Goal: Find specific page/section: Find specific page/section

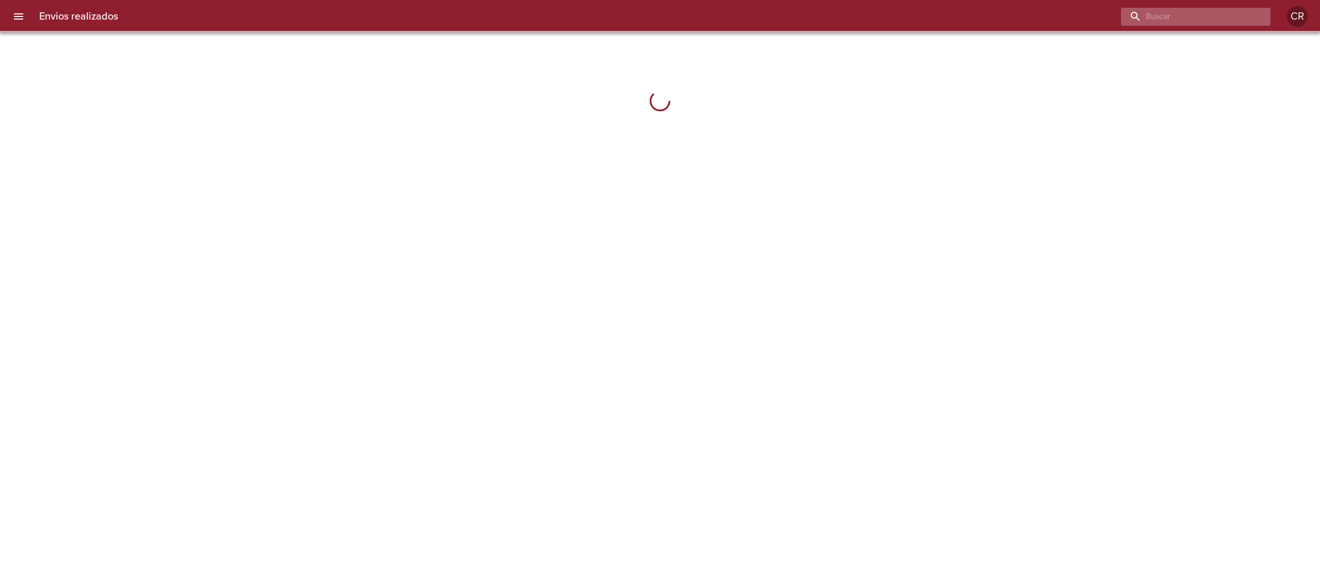
click at [1231, 15] on input "buscar" at bounding box center [1187, 17] width 132 height 18
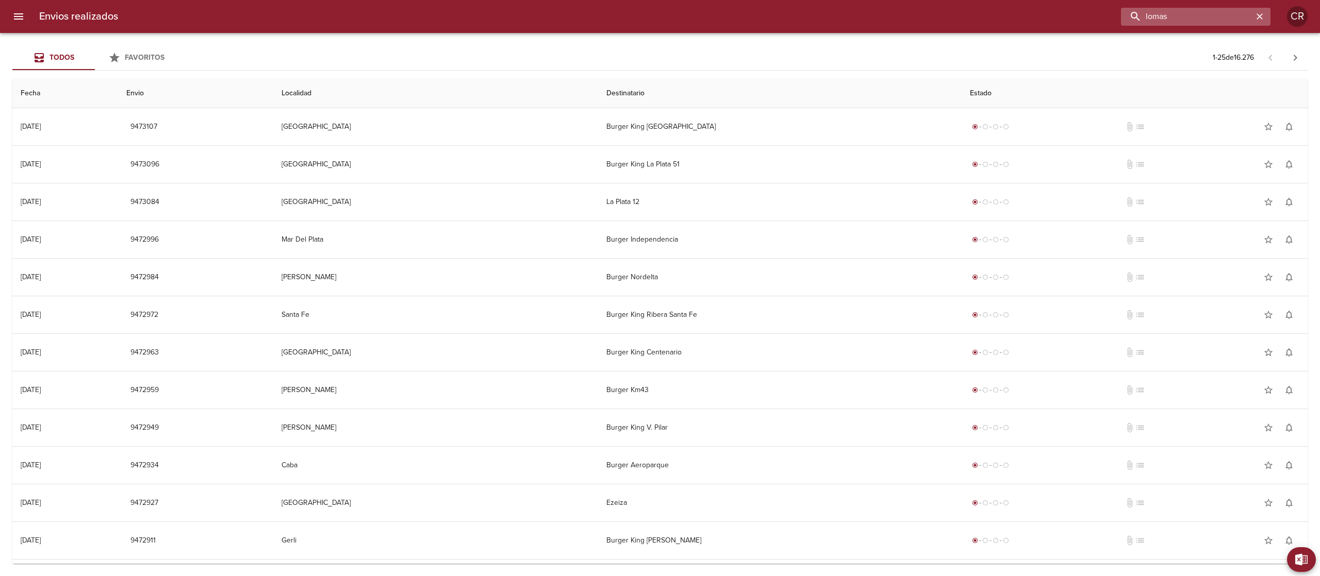
type input "lomas"
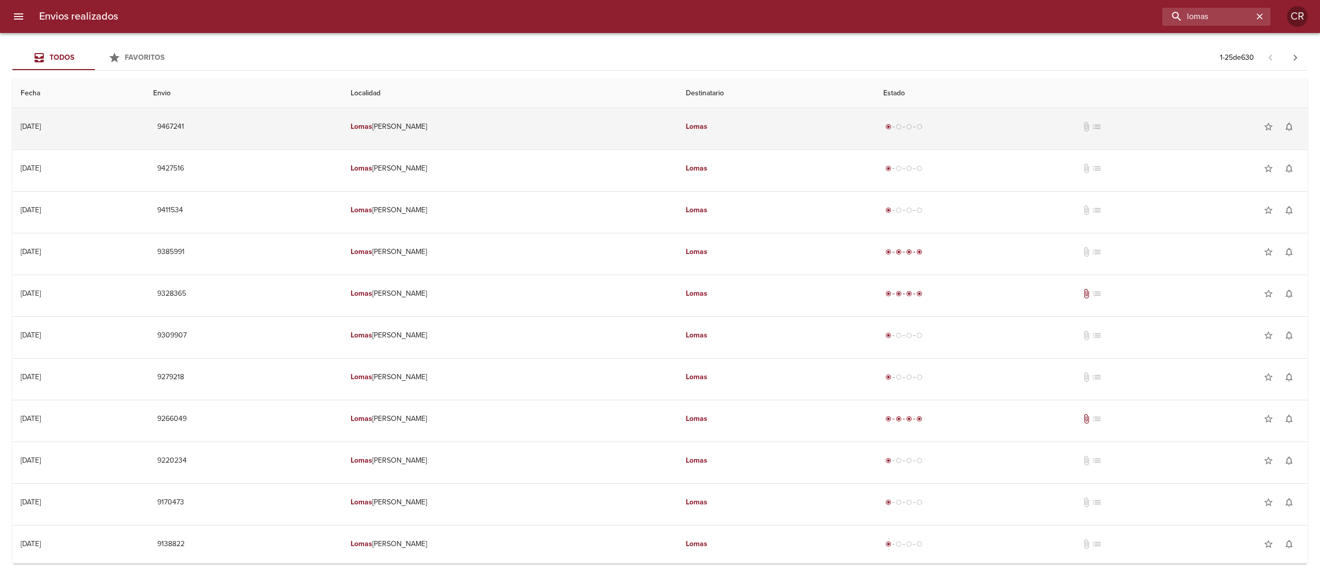
click at [641, 141] on td "Lomas [PERSON_NAME]" at bounding box center [509, 126] width 335 height 37
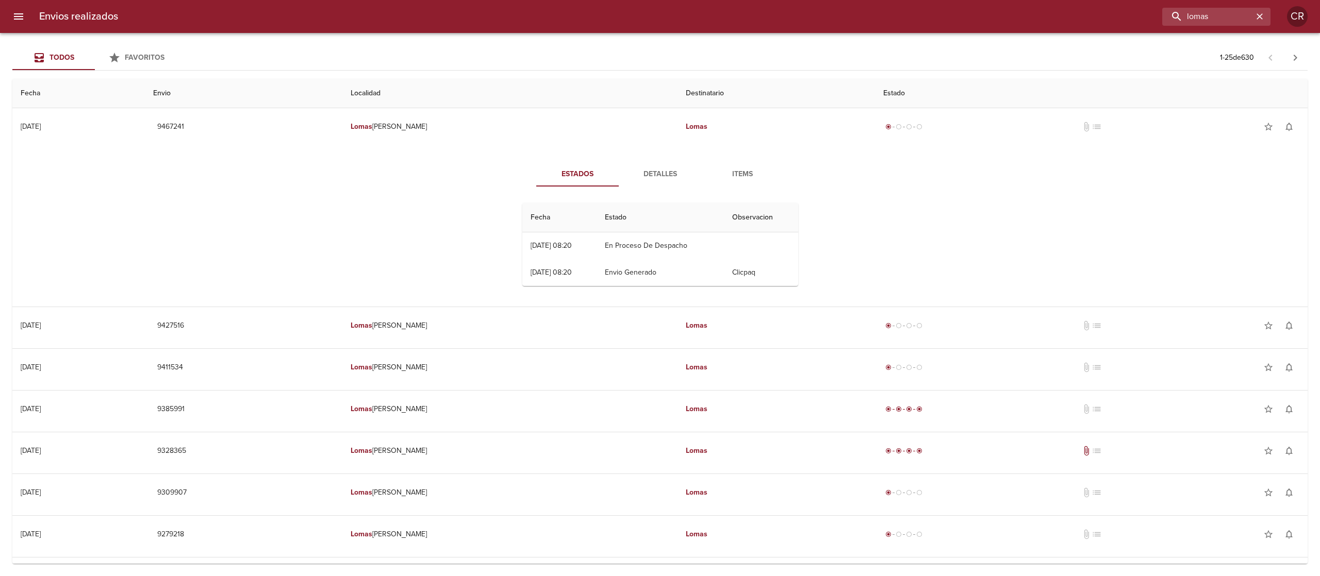
click at [654, 183] on button "Detalles" at bounding box center [660, 174] width 82 height 25
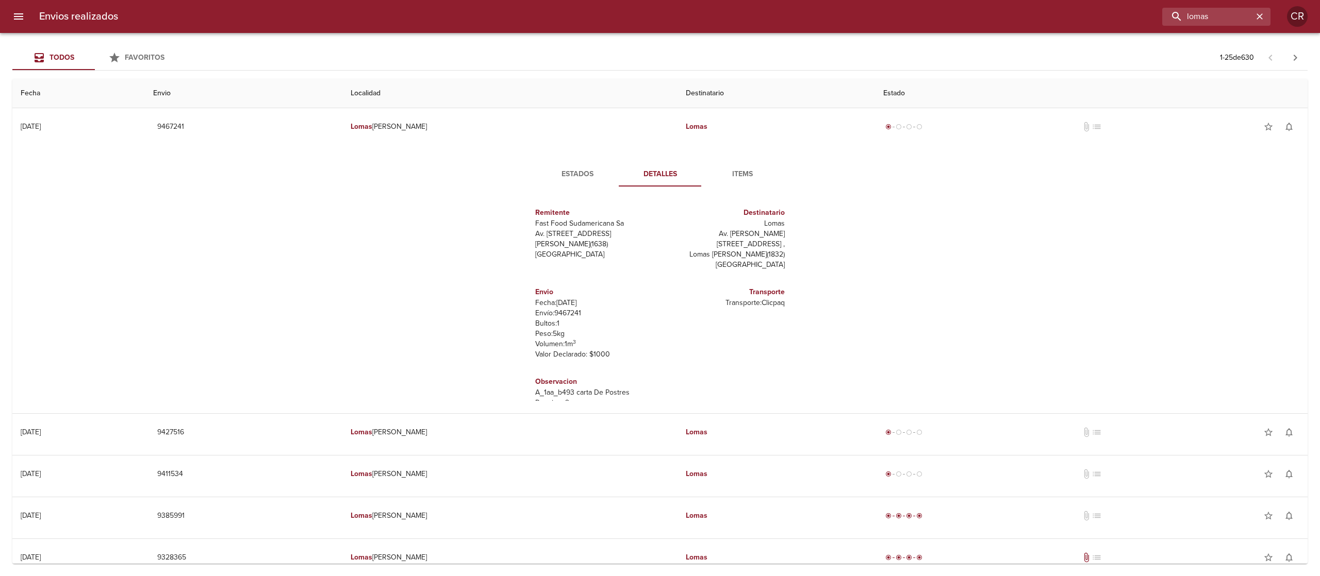
scroll to position [5, 0]
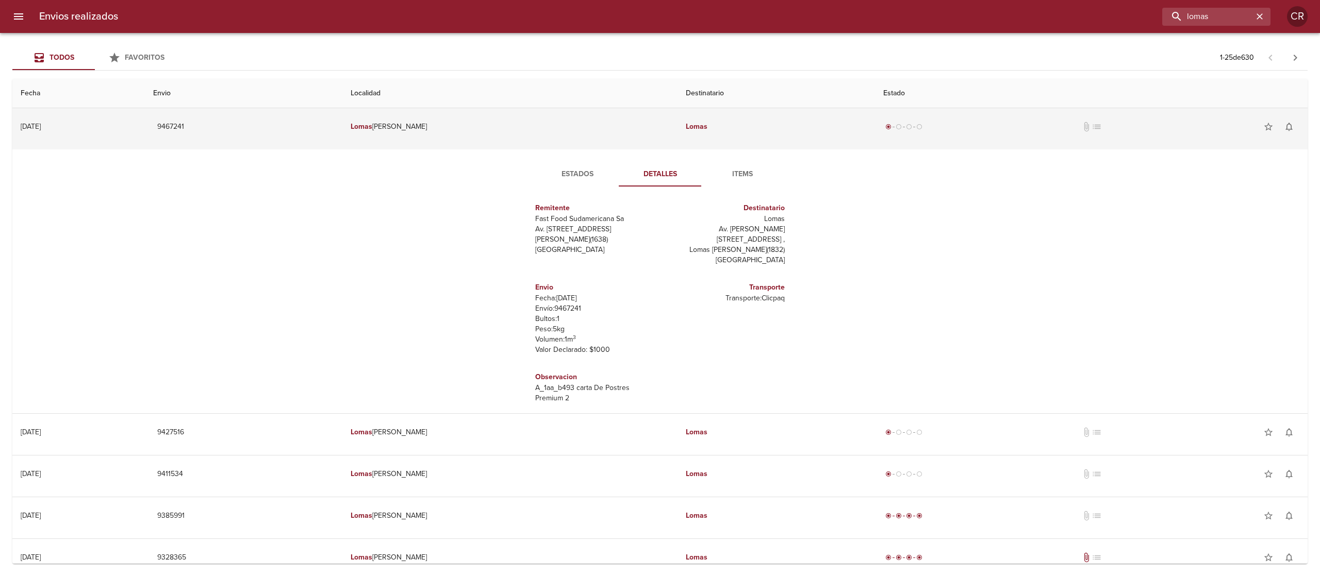
click at [686, 127] on em "Lomas" at bounding box center [697, 126] width 22 height 9
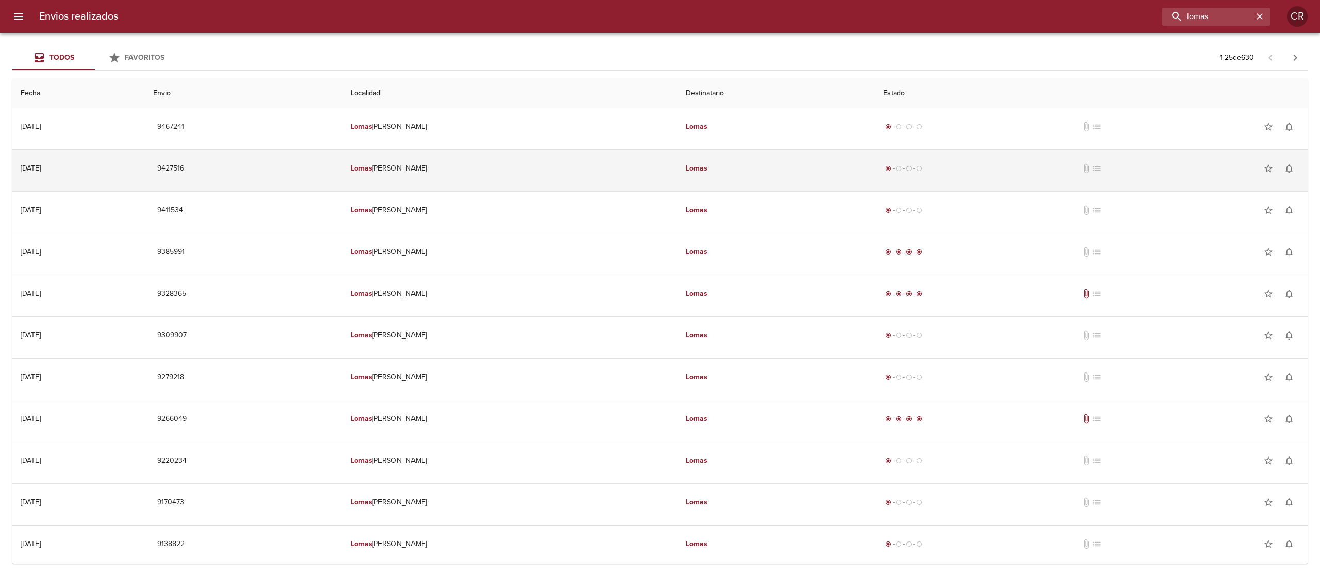
click at [677, 167] on td "Lomas" at bounding box center [775, 168] width 197 height 37
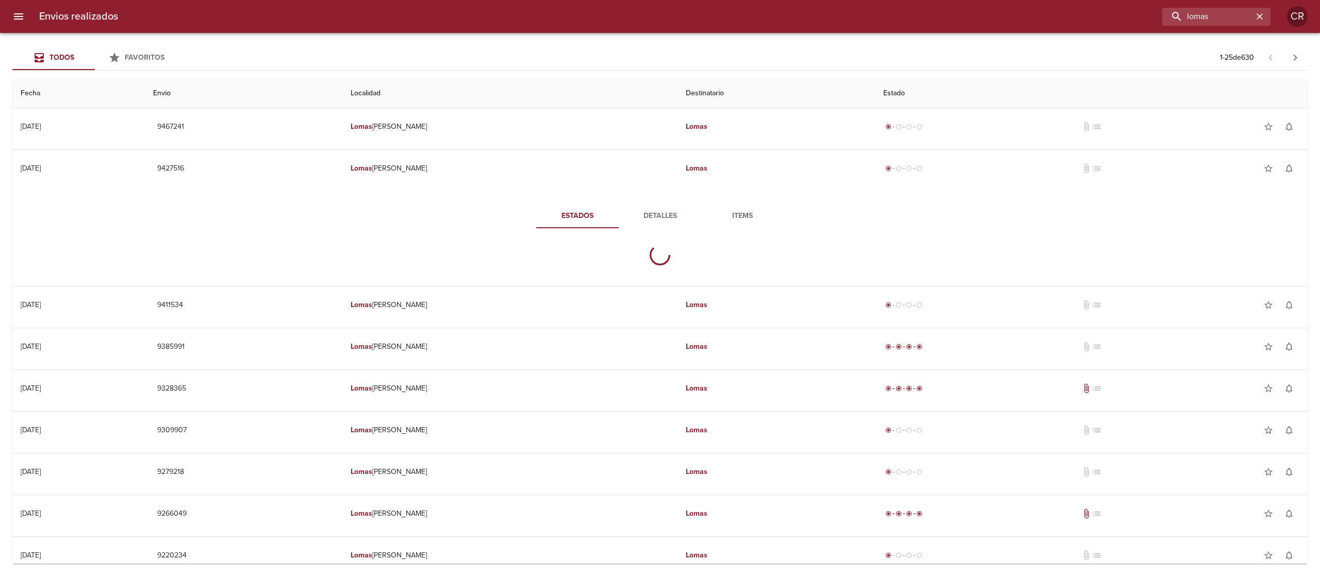
click at [669, 210] on button "Detalles" at bounding box center [660, 216] width 82 height 25
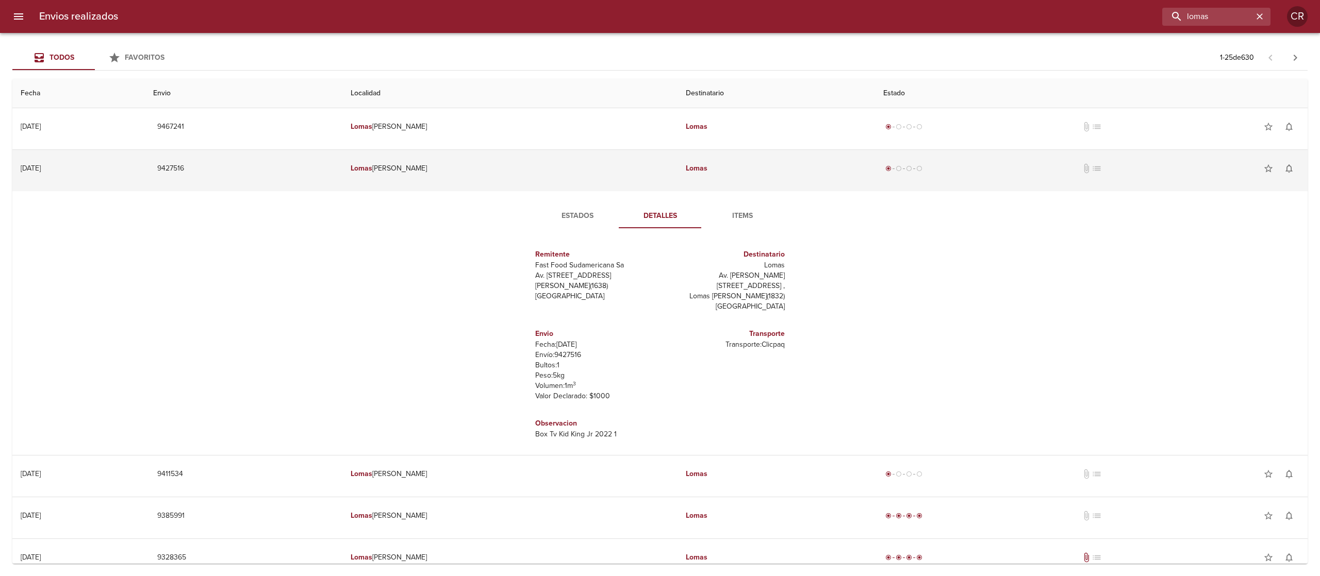
click at [677, 150] on td "Lomas" at bounding box center [775, 168] width 197 height 37
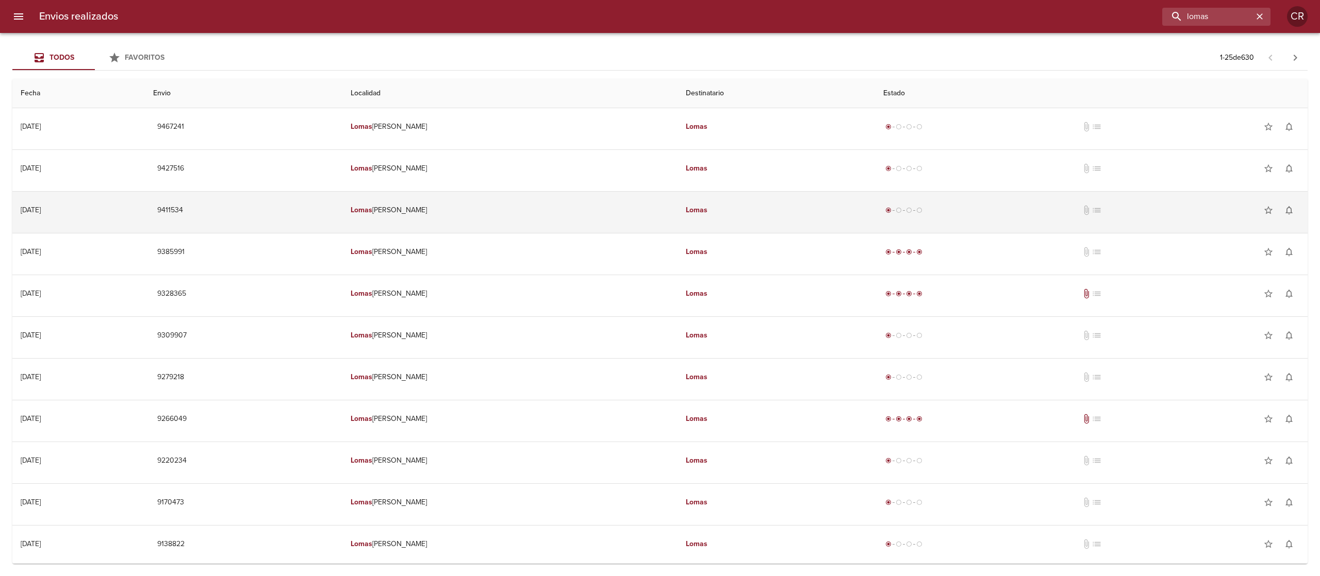
click at [668, 214] on td "Lomas [PERSON_NAME]" at bounding box center [509, 210] width 335 height 37
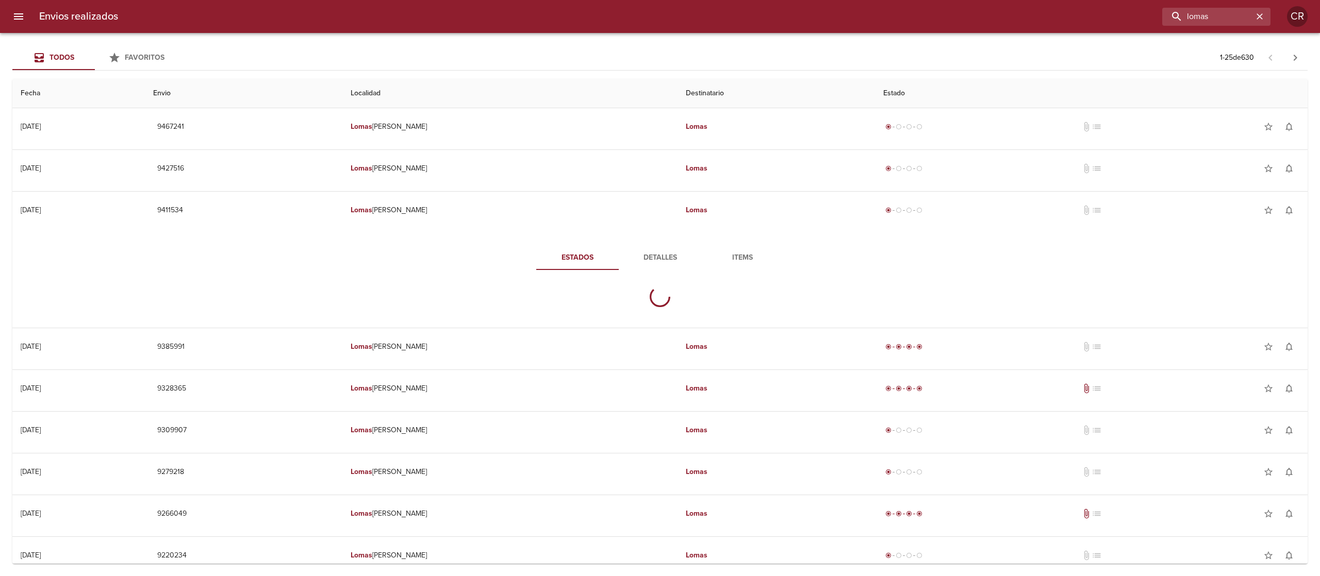
click at [684, 256] on span "Detalles" at bounding box center [660, 258] width 70 height 13
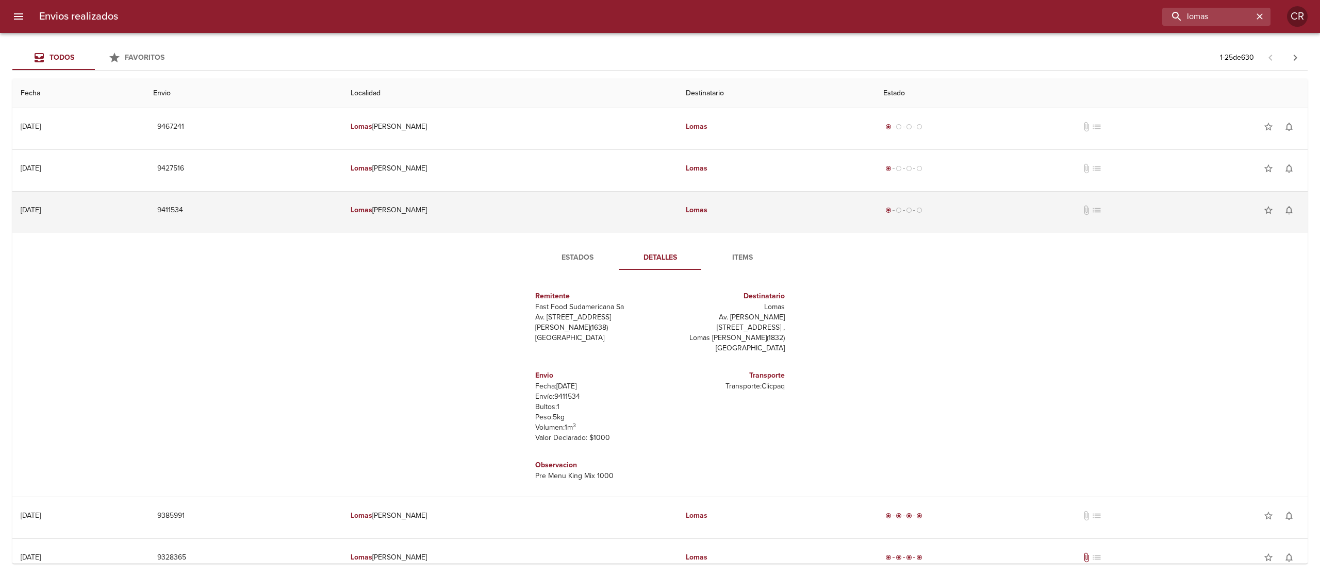
click at [677, 206] on td "Lomas" at bounding box center [775, 210] width 197 height 37
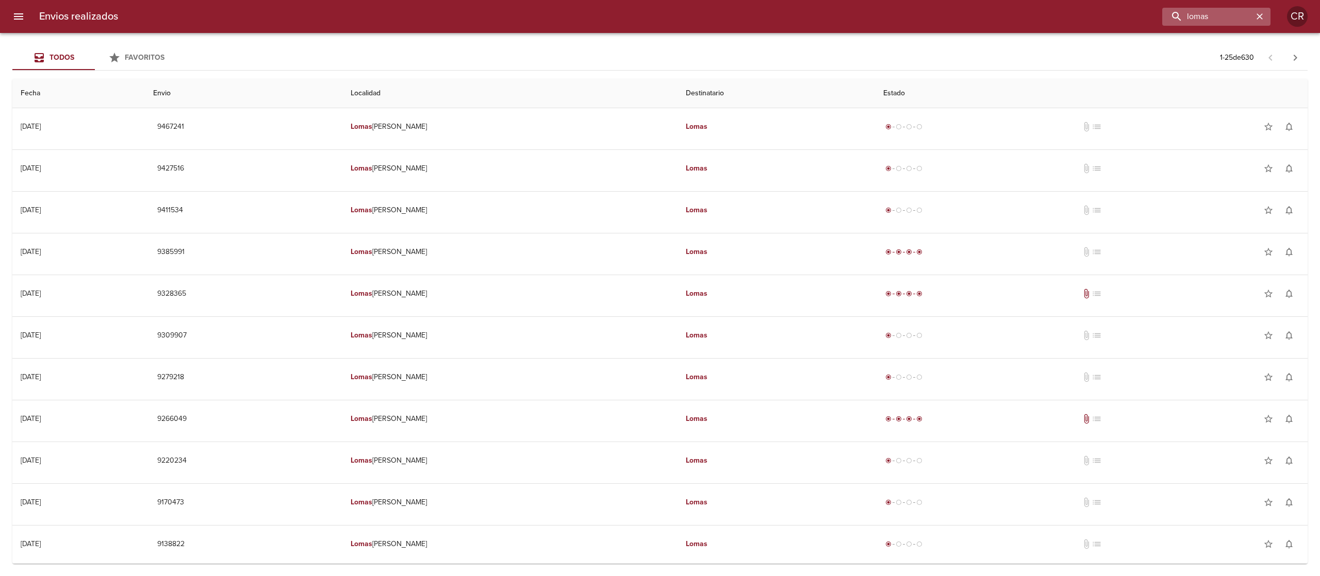
click at [1261, 11] on icon "button" at bounding box center [1259, 16] width 10 height 10
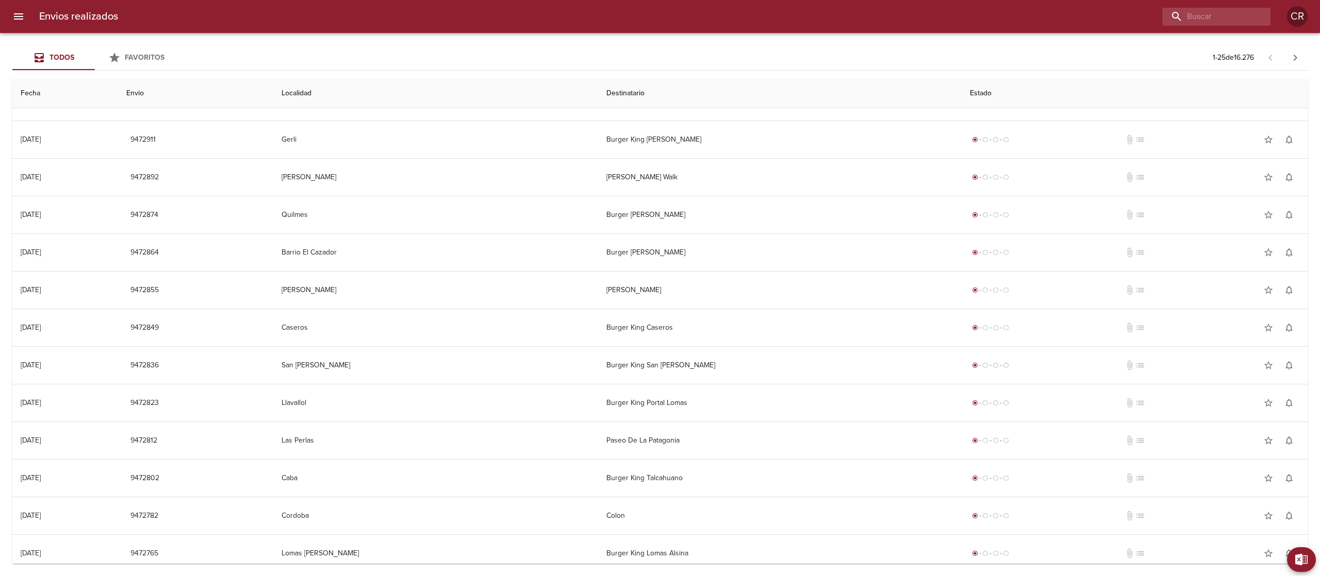
scroll to position [489, 0]
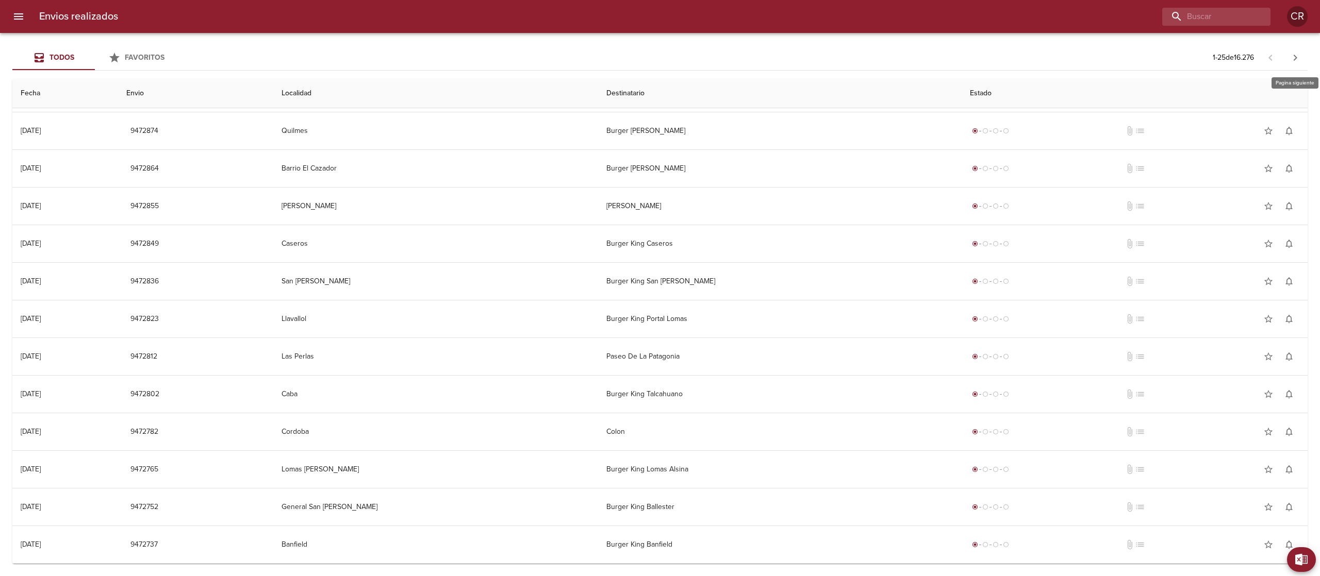
click at [1289, 60] on icon "button" at bounding box center [1295, 58] width 12 height 12
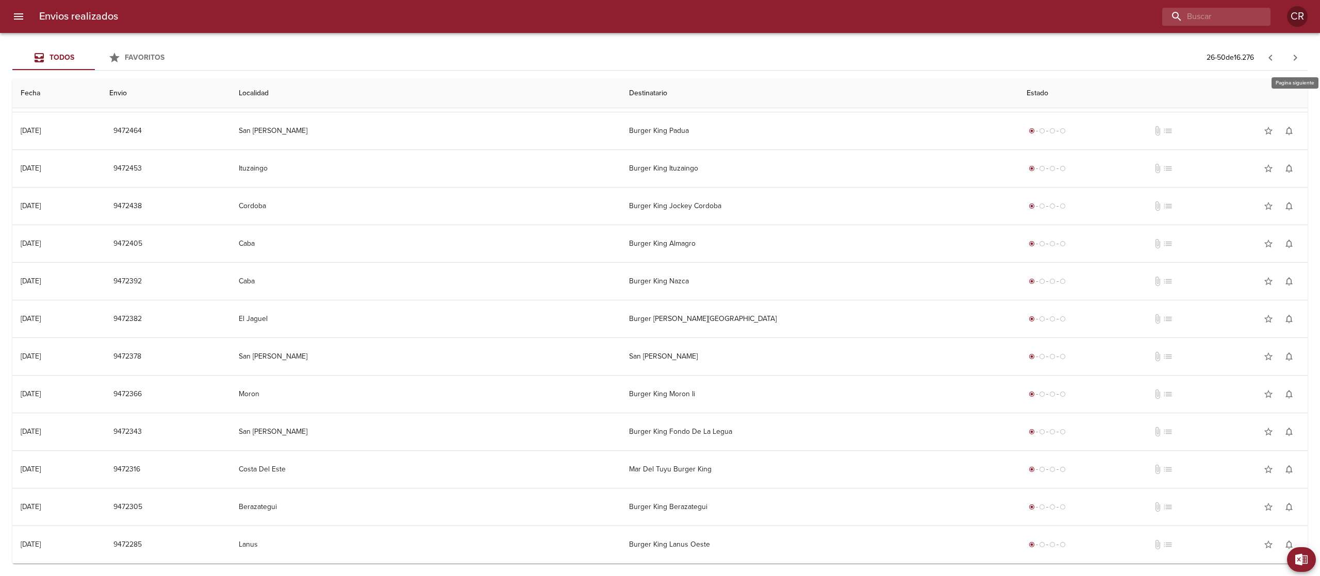
scroll to position [0, 0]
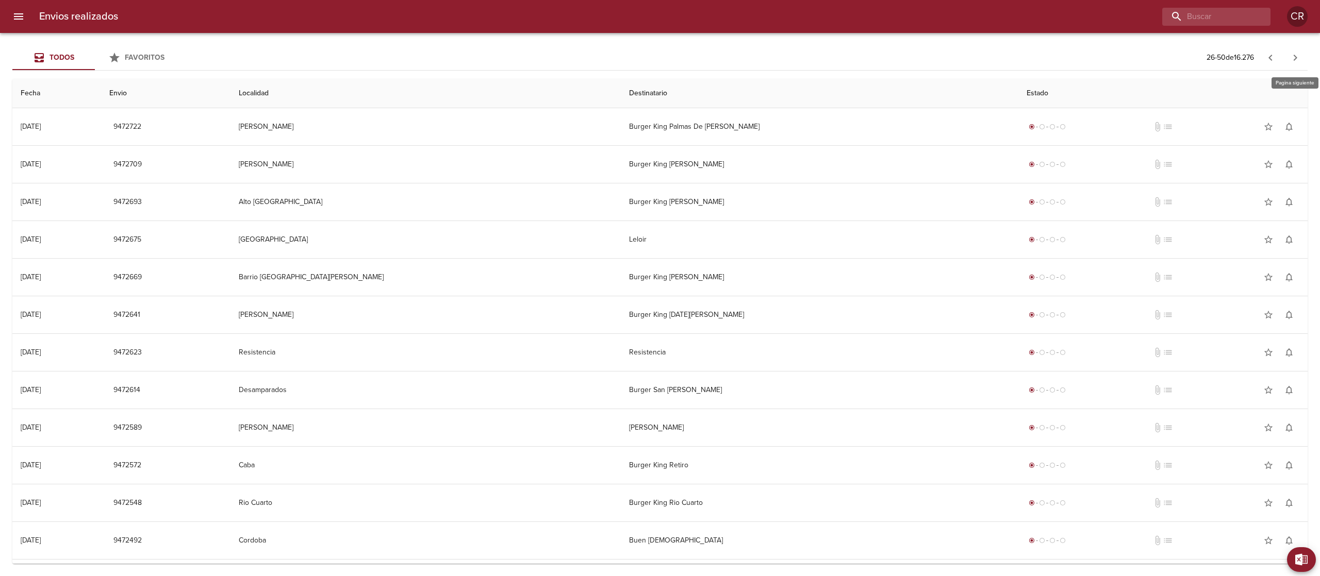
click at [1289, 60] on icon "button" at bounding box center [1295, 58] width 12 height 12
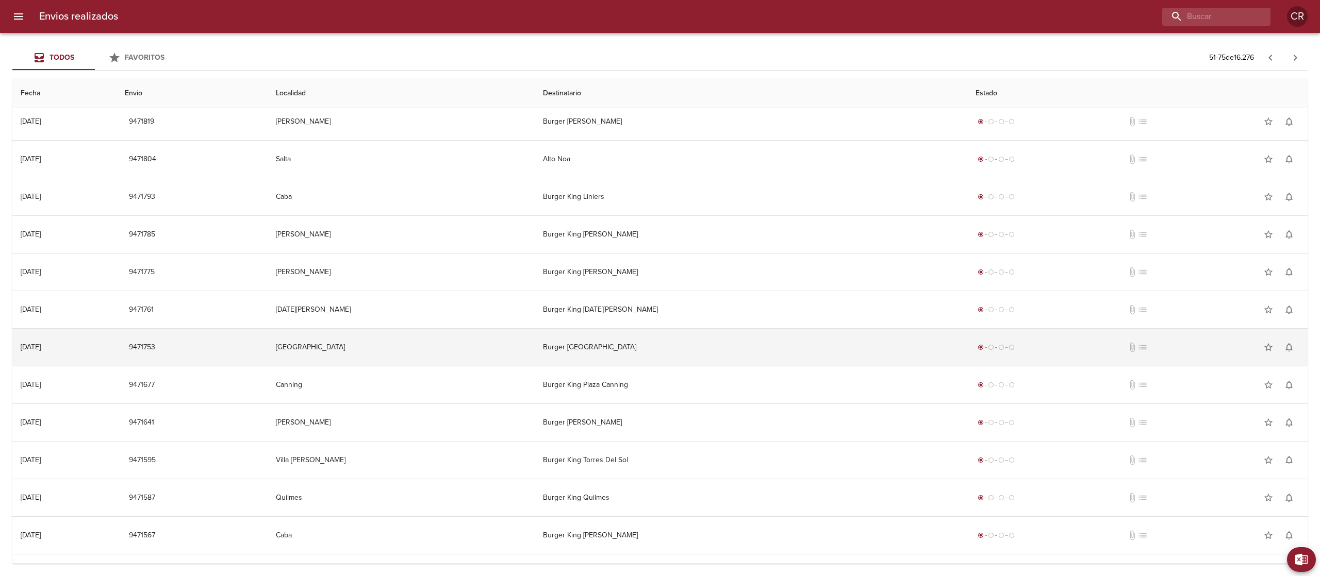
scroll to position [489, 0]
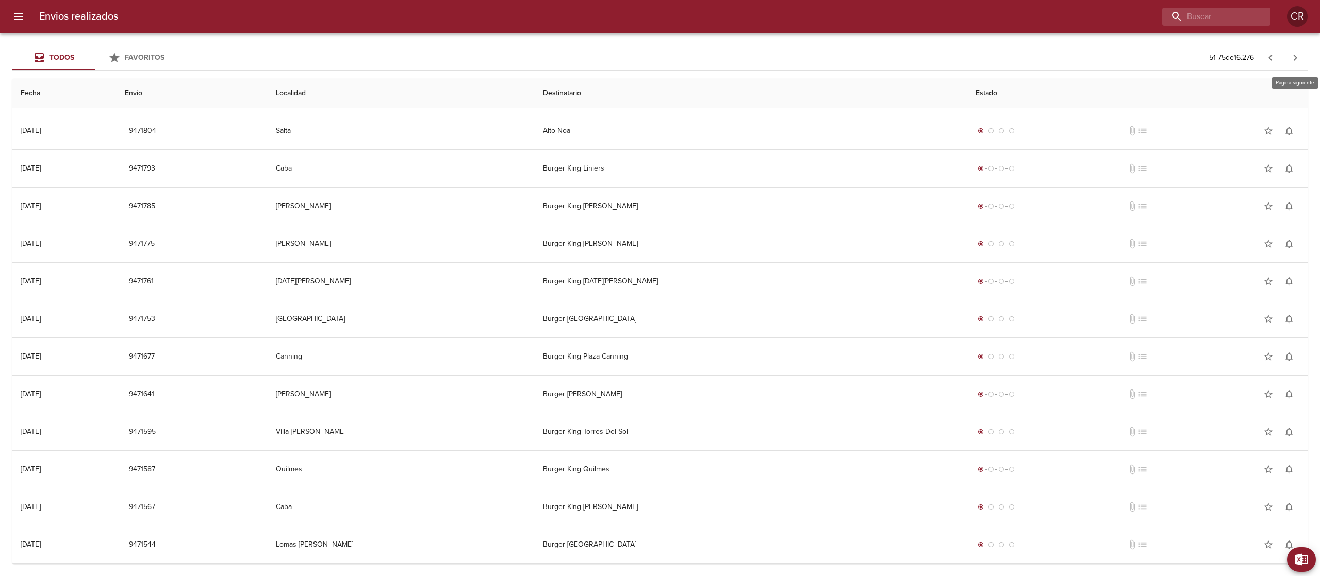
click at [1290, 58] on icon "button" at bounding box center [1295, 58] width 12 height 12
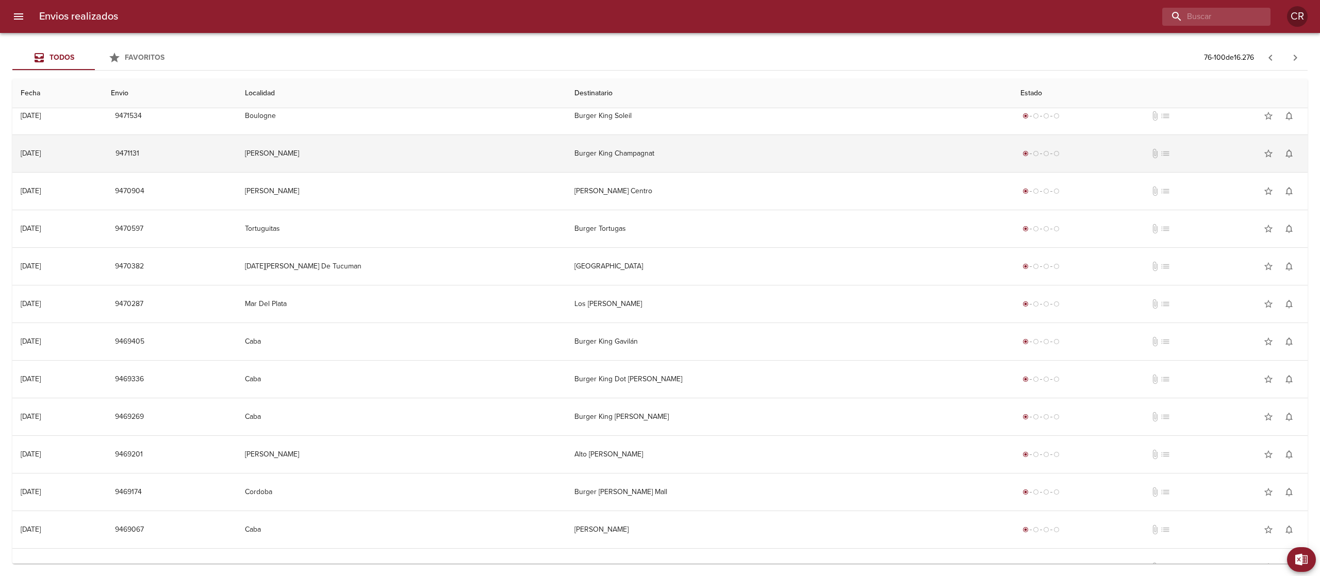
scroll to position [0, 0]
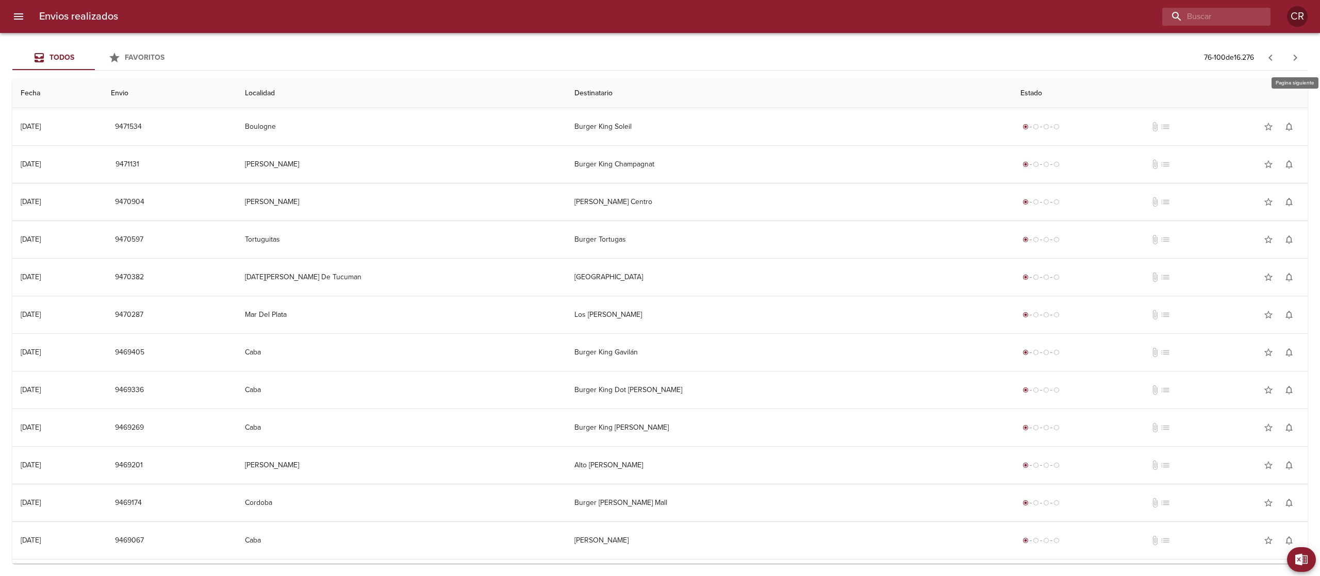
click at [1294, 51] on button "button" at bounding box center [1295, 57] width 25 height 25
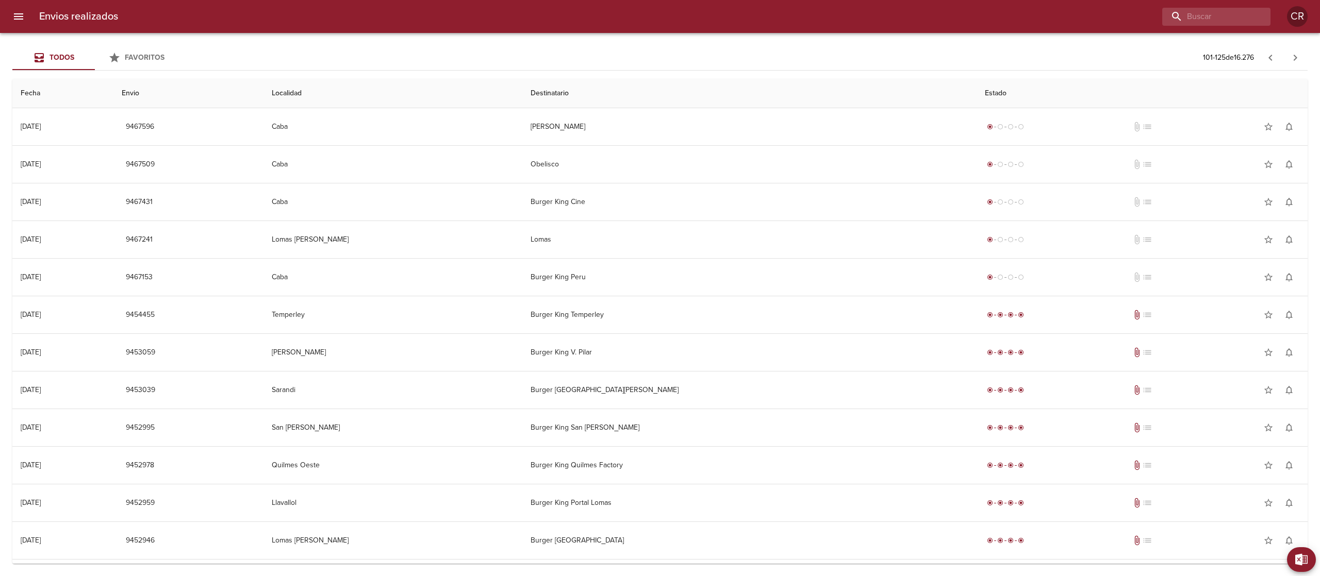
scroll to position [489, 0]
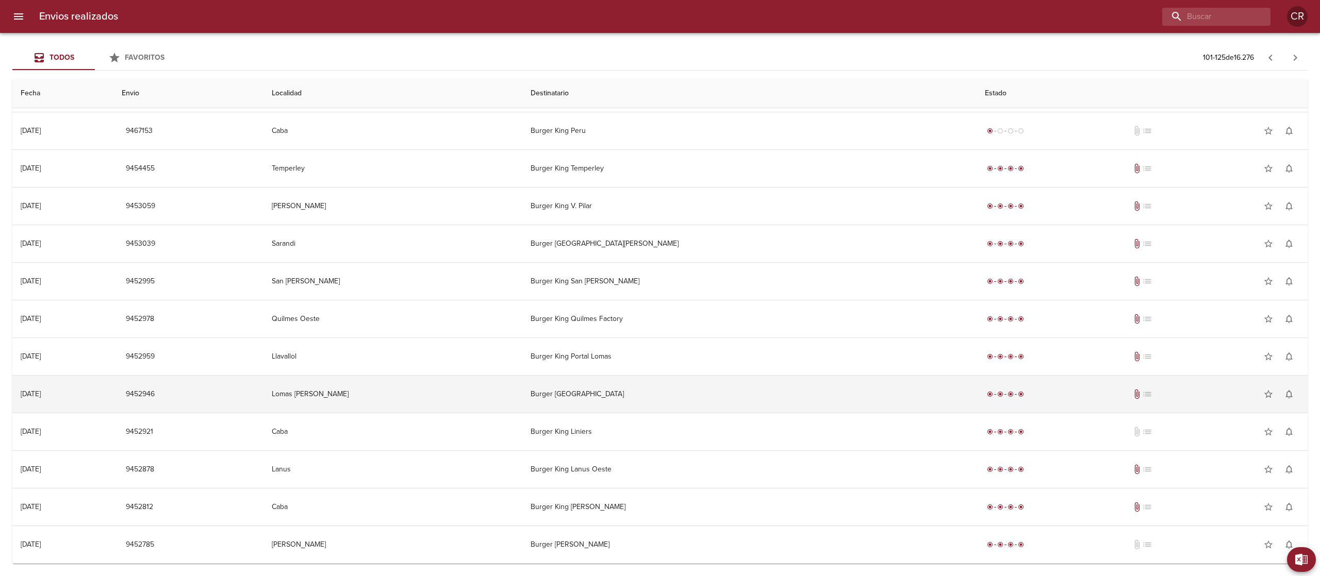
click at [666, 391] on td "Burger [GEOGRAPHIC_DATA]" at bounding box center [749, 394] width 454 height 37
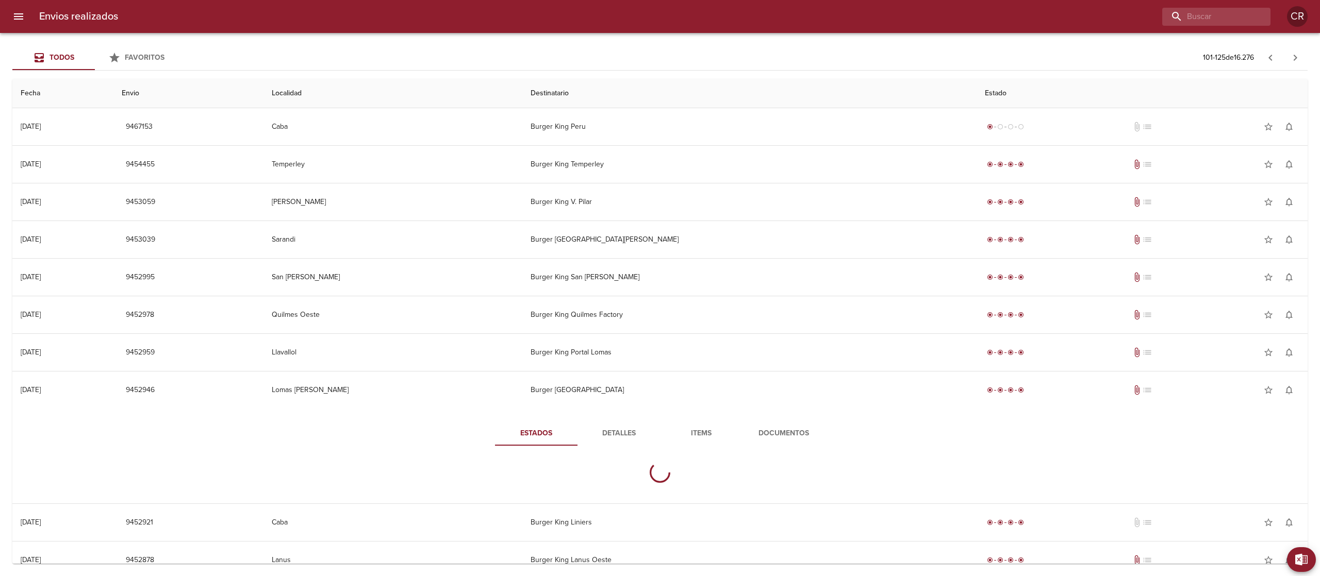
click at [617, 435] on span "Detalles" at bounding box center [619, 433] width 70 height 13
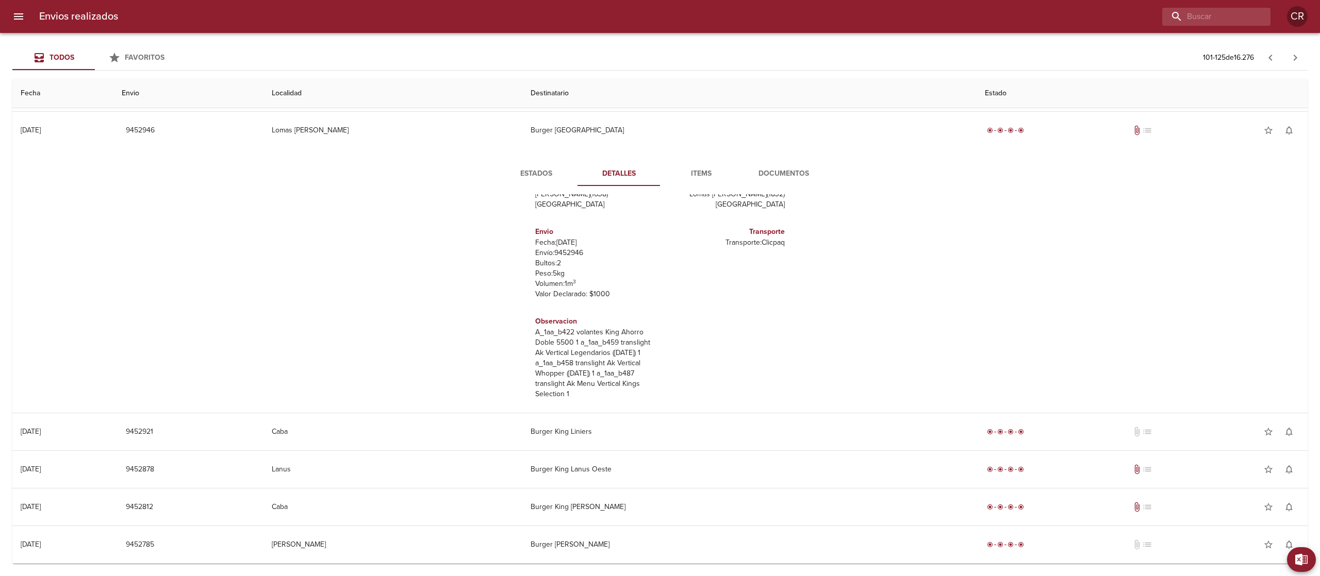
scroll to position [56, 0]
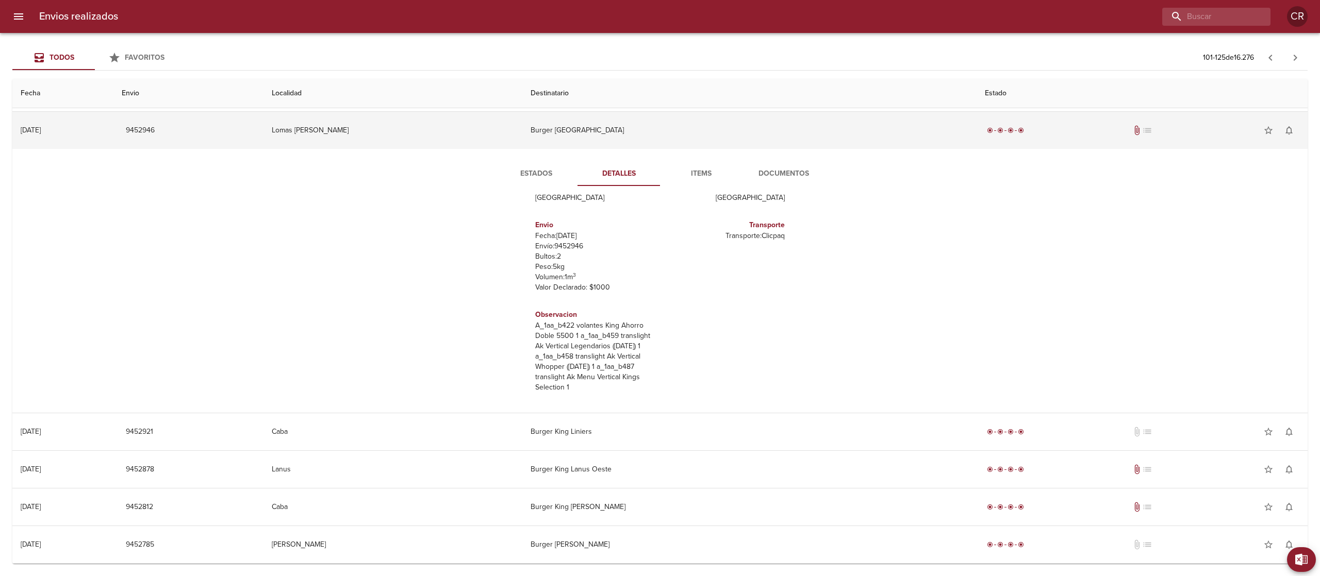
click at [653, 119] on td "Burger [GEOGRAPHIC_DATA]" at bounding box center [749, 130] width 454 height 37
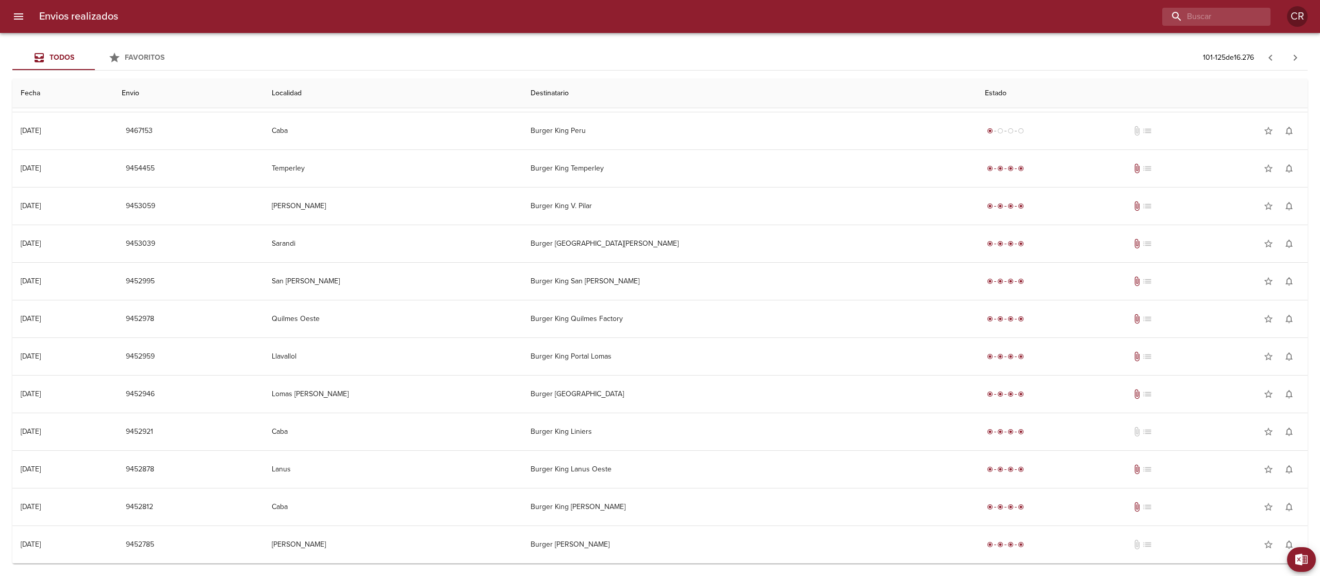
scroll to position [489, 0]
click at [1250, 10] on input "buscar" at bounding box center [1187, 17] width 132 height 18
type input "[PERSON_NAME]"
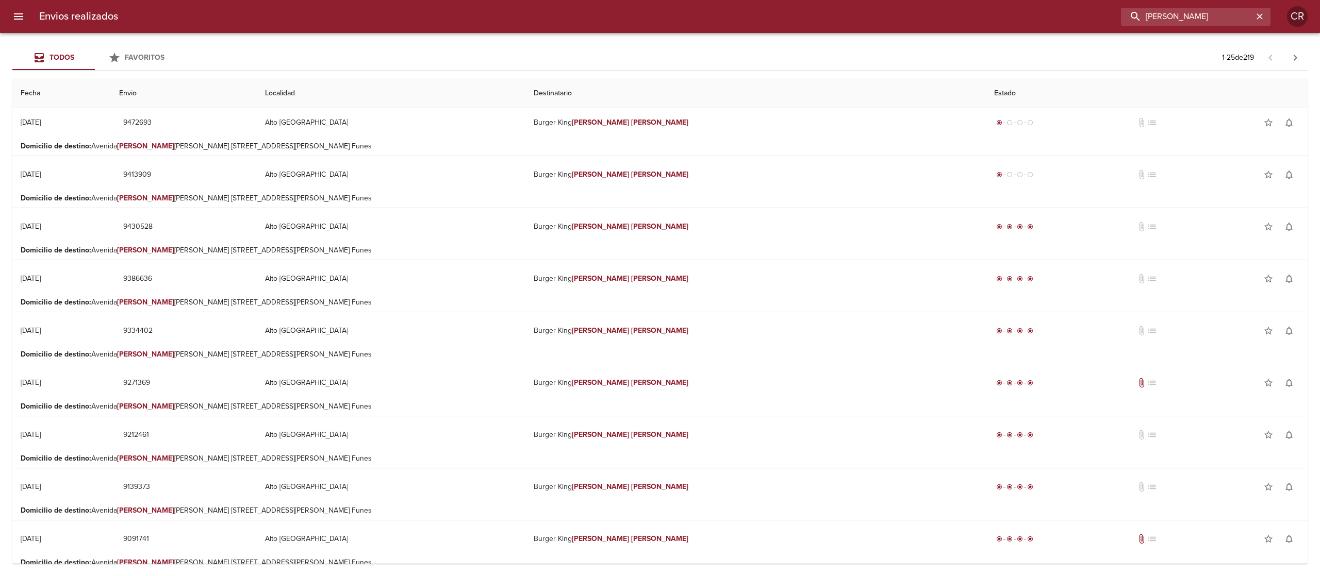
scroll to position [103, 0]
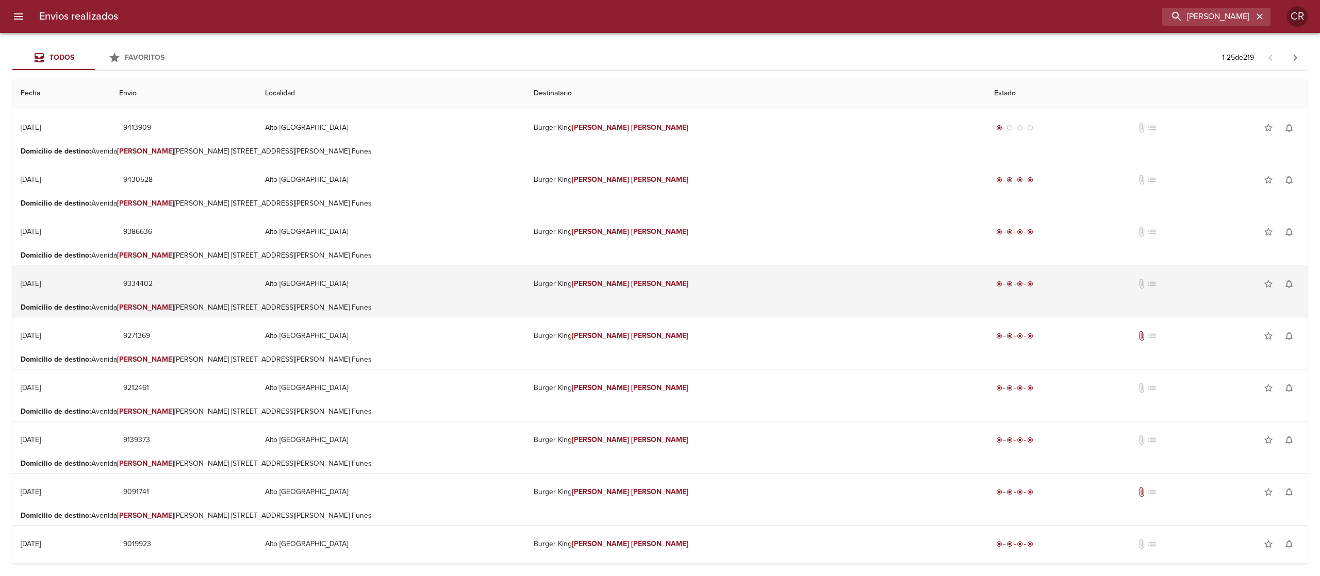
click at [609, 283] on td "Burger King [PERSON_NAME]" at bounding box center [755, 284] width 460 height 37
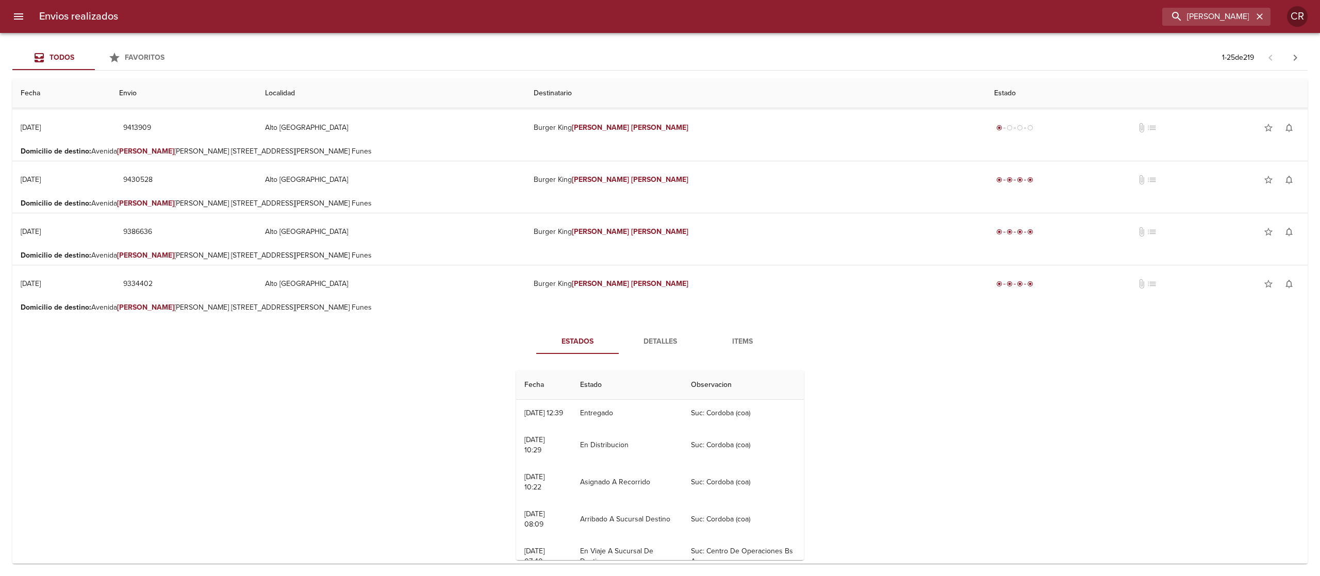
click at [625, 340] on span "Detalles" at bounding box center [660, 342] width 70 height 13
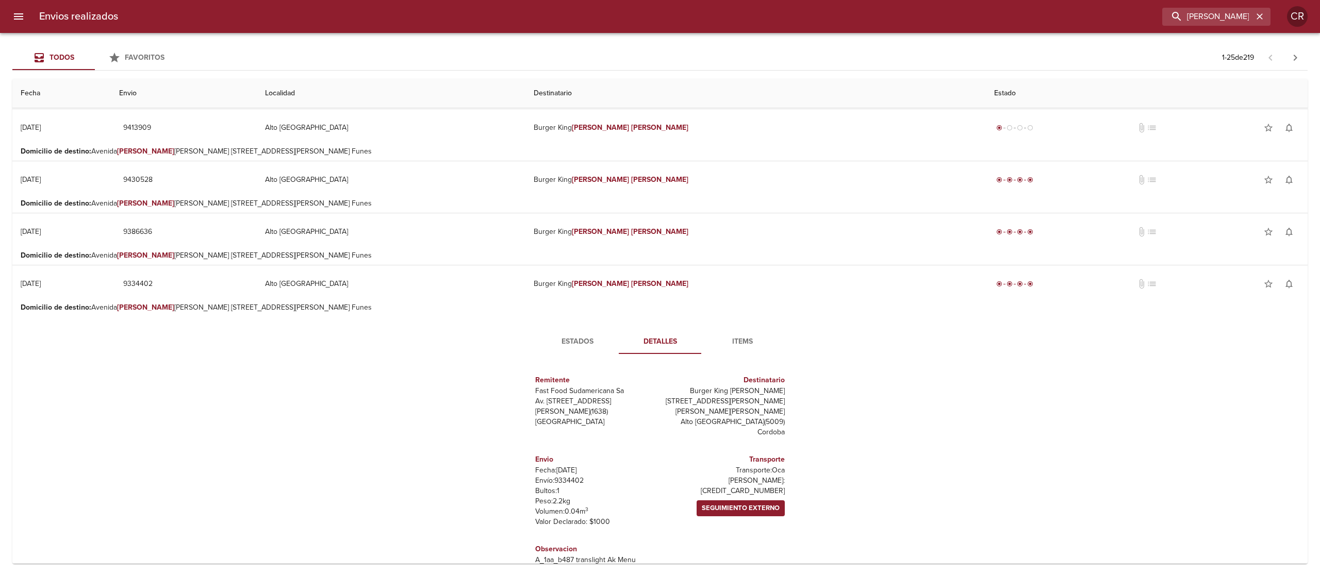
scroll to position [56, 0]
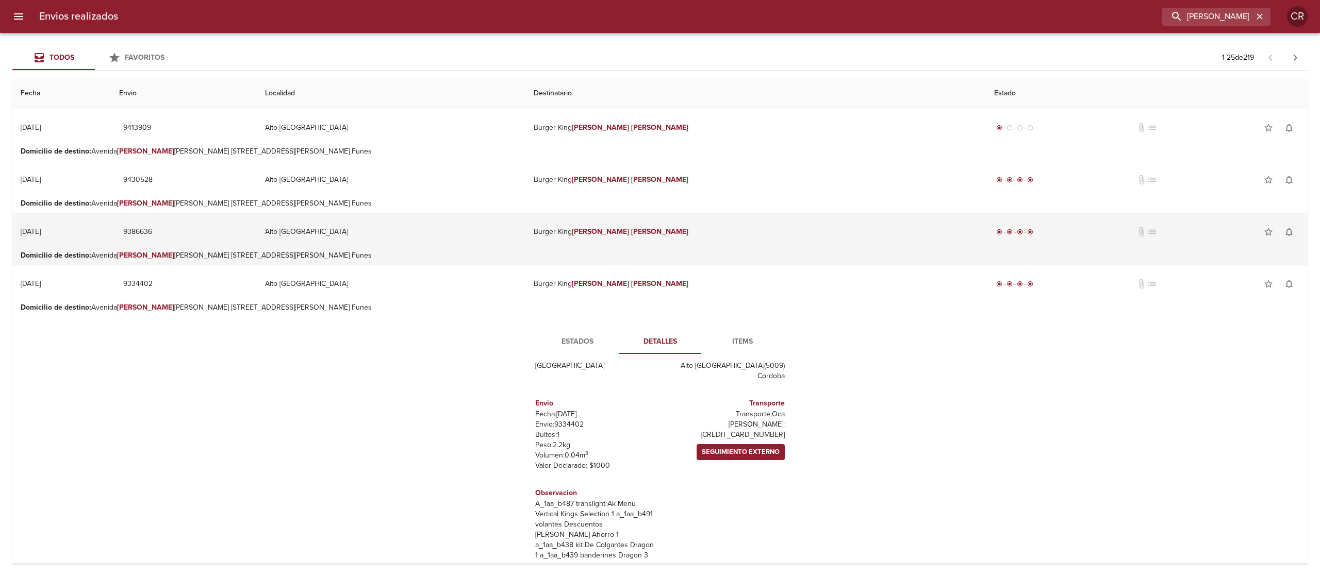
click at [633, 235] on td "Burger King [PERSON_NAME]" at bounding box center [755, 231] width 460 height 37
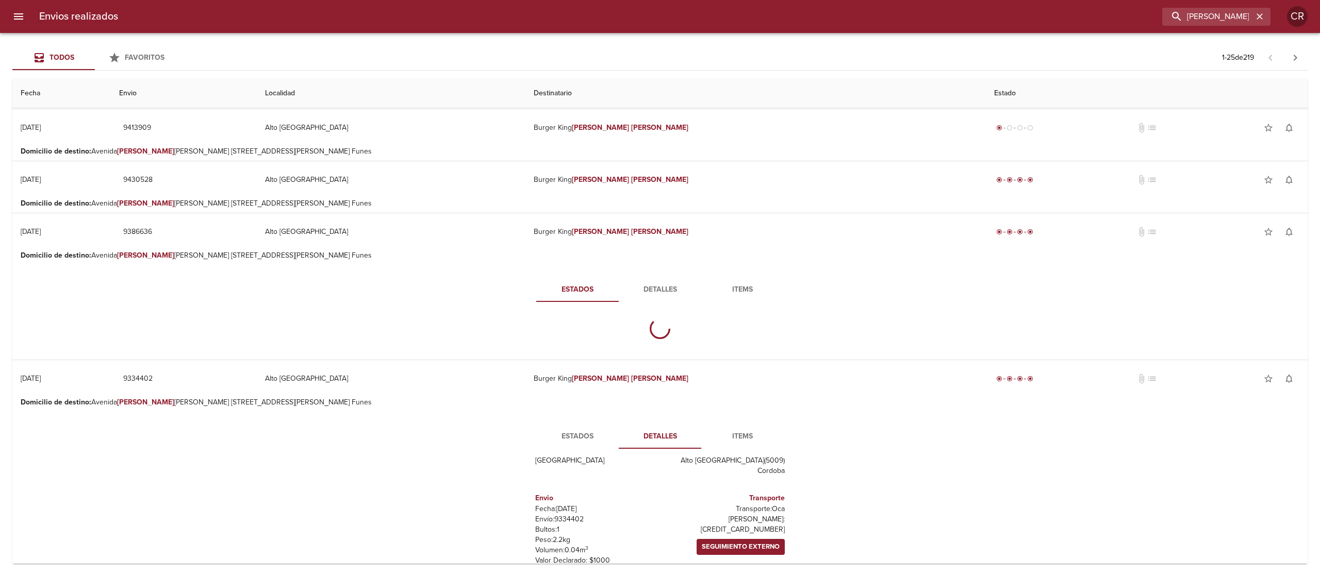
click at [634, 284] on span "Detalles" at bounding box center [660, 290] width 70 height 13
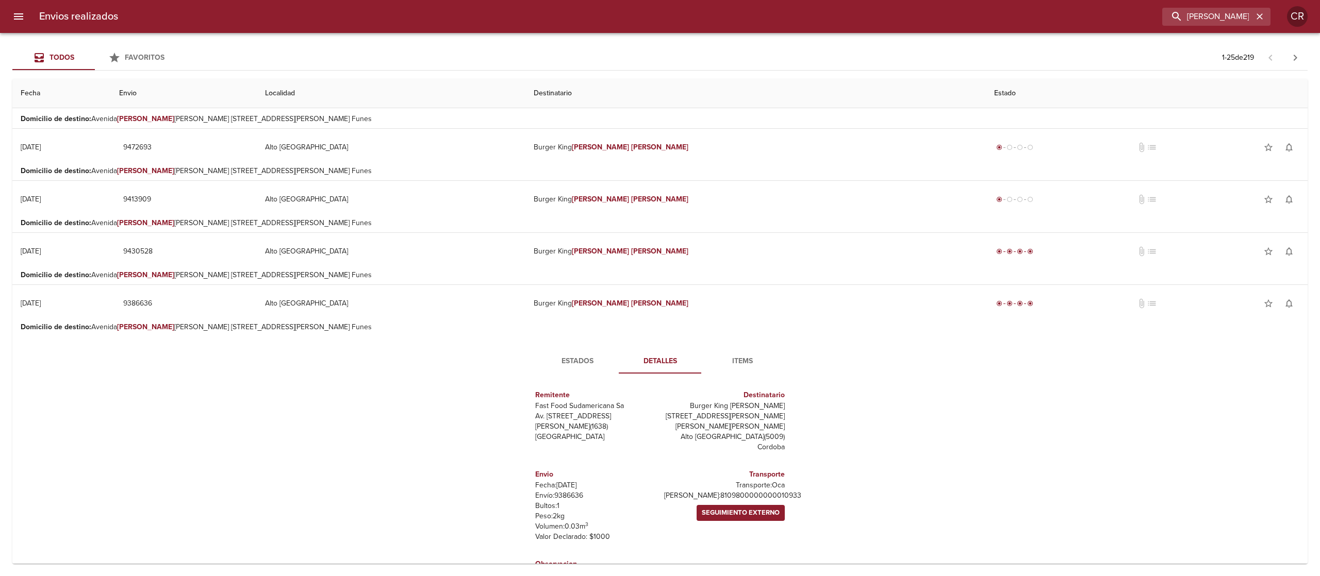
scroll to position [0, 0]
